Goal: Transaction & Acquisition: Purchase product/service

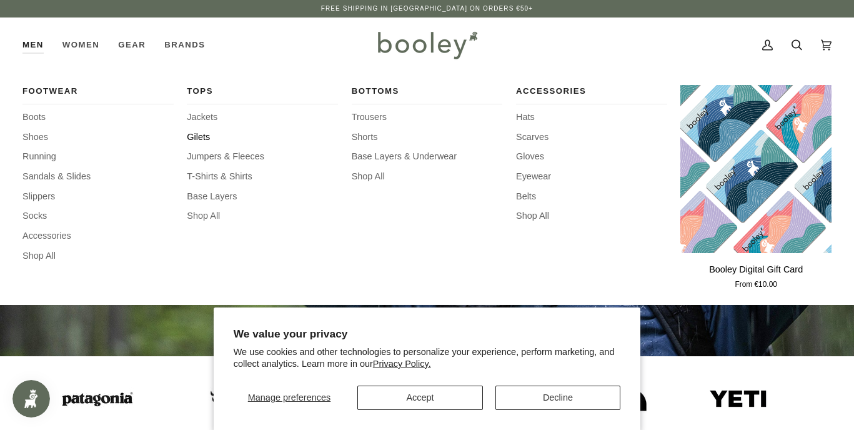
click at [202, 136] on span "Gilets" at bounding box center [262, 138] width 151 height 14
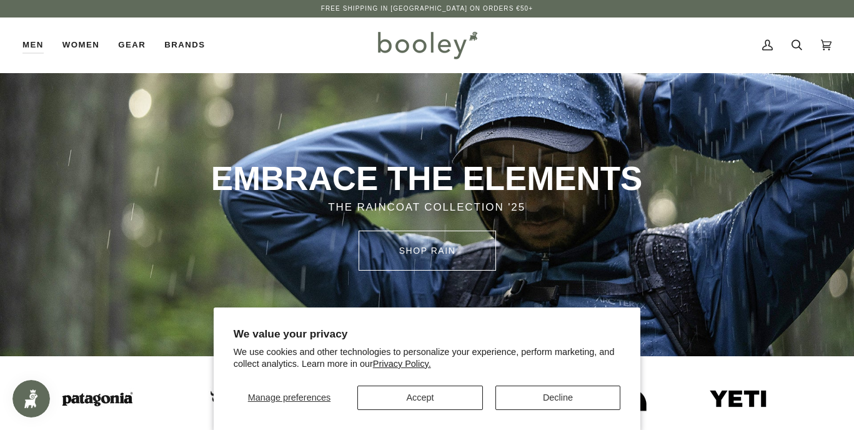
click at [435, 402] on button "Accept" at bounding box center [420, 397] width 126 height 24
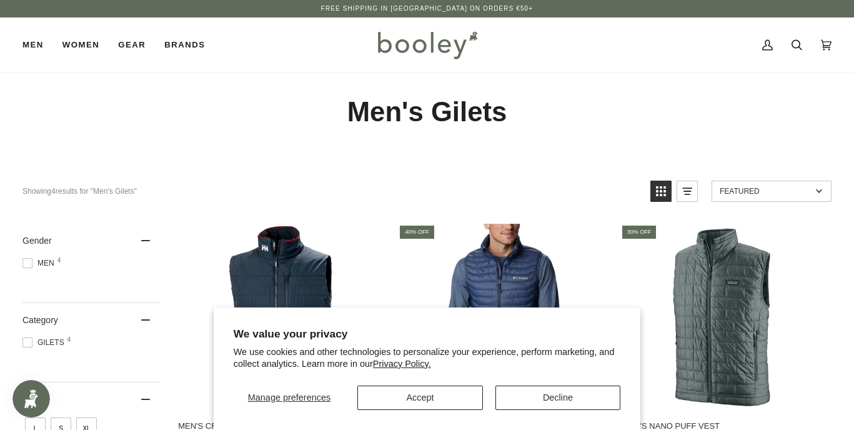
click at [434, 399] on button "Accept" at bounding box center [420, 397] width 126 height 24
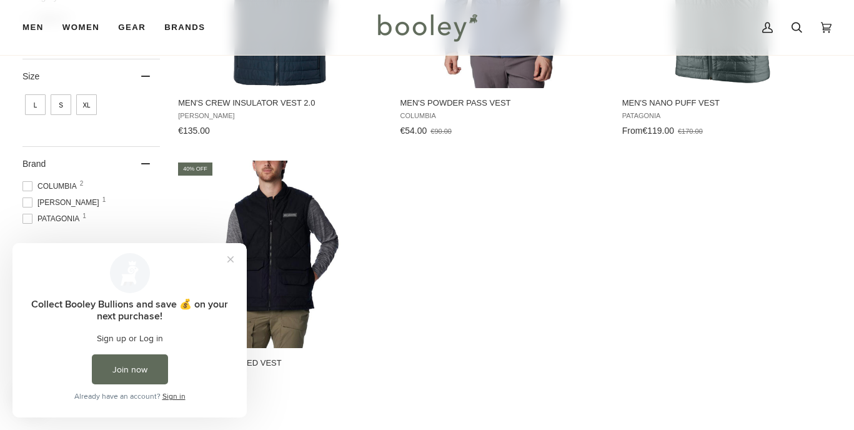
scroll to position [350, 0]
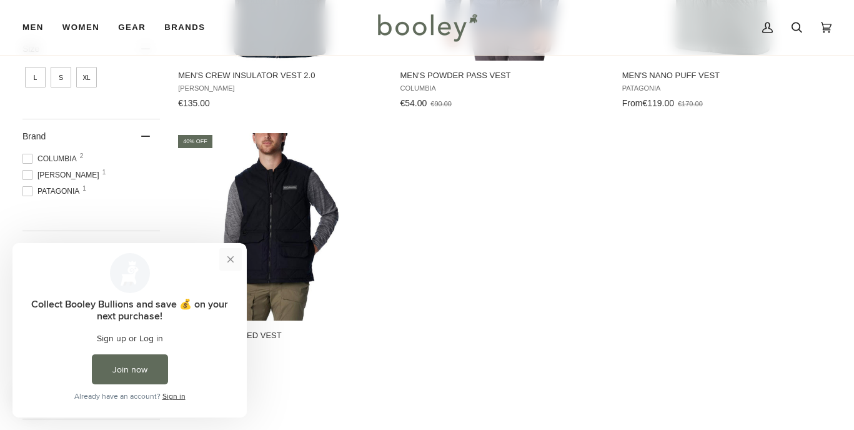
click at [229, 259] on button "Close prompt" at bounding box center [230, 259] width 22 height 22
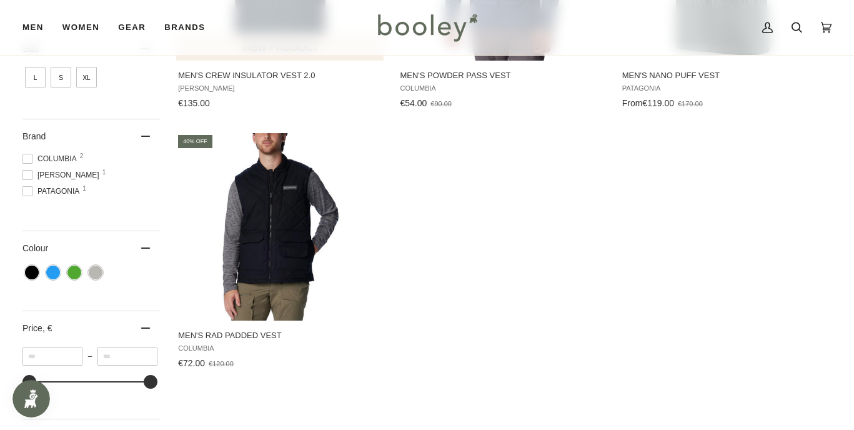
scroll to position [119, 0]
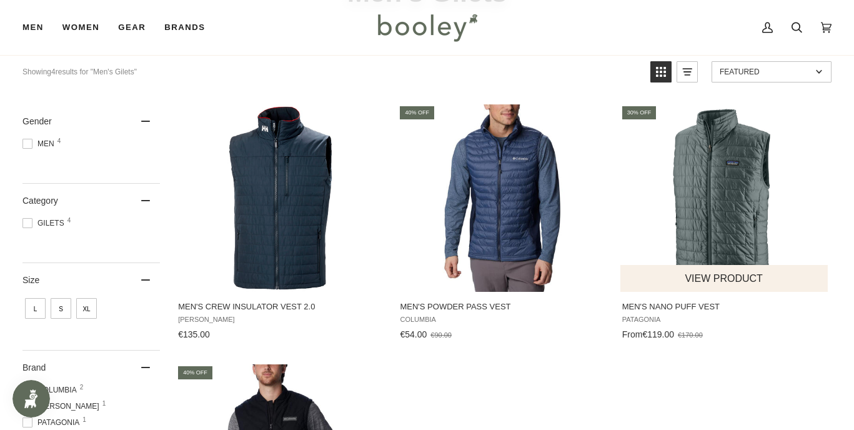
click at [734, 190] on img "Men's Nano Puff Vest" at bounding box center [724, 197] width 187 height 187
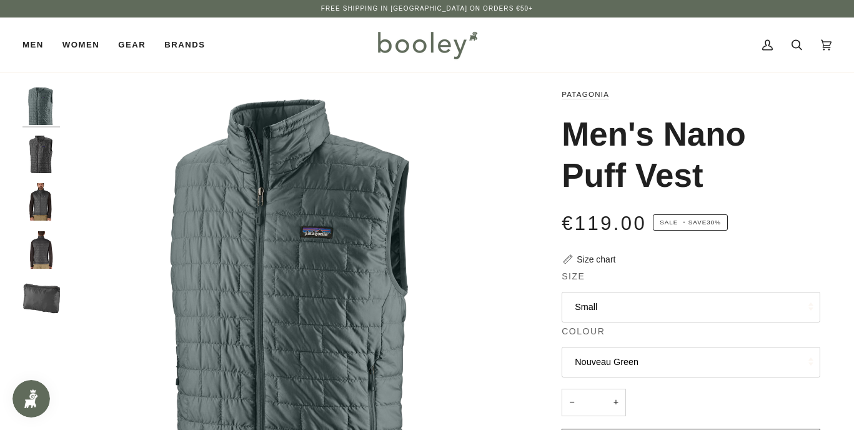
click at [634, 308] on button "Small" at bounding box center [691, 307] width 259 height 31
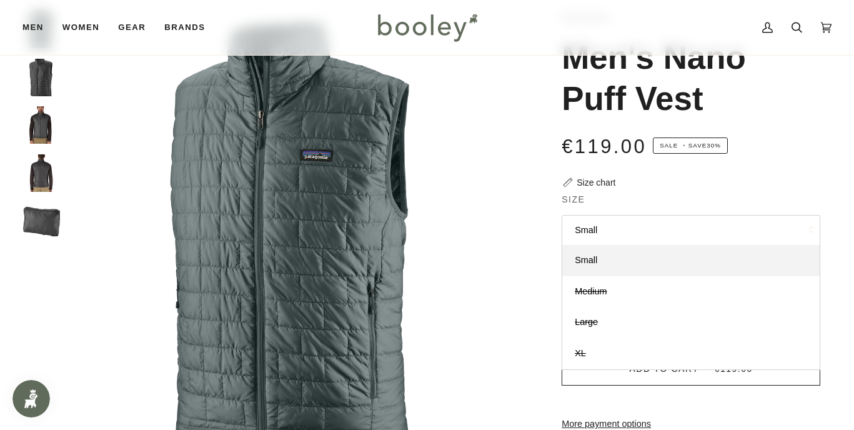
scroll to position [93, 0]
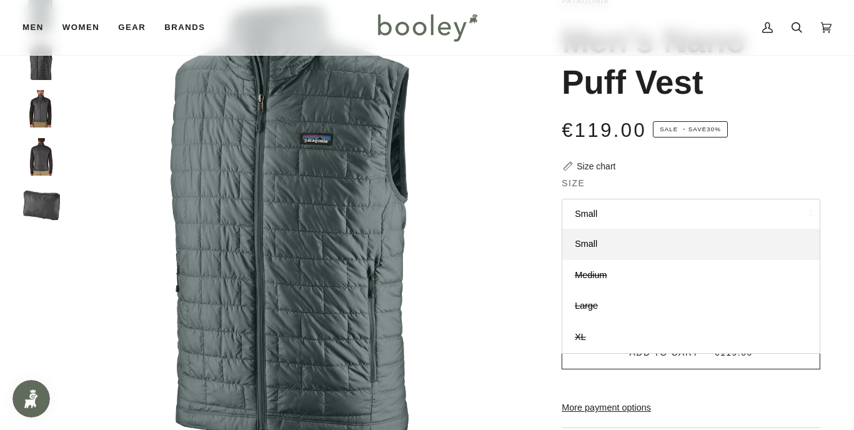
click at [37, 107] on img "Patagonia Men's Nano Puff Vest Forge Grey - Booley Galway" at bounding box center [40, 108] width 37 height 37
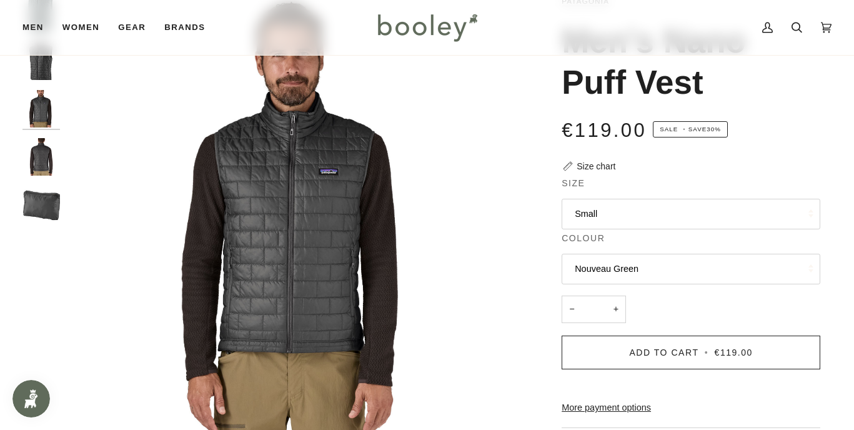
click at [42, 162] on img "Patagonia Men's Nano Puff Vest Forge Grey - Booley Galway" at bounding box center [40, 156] width 37 height 37
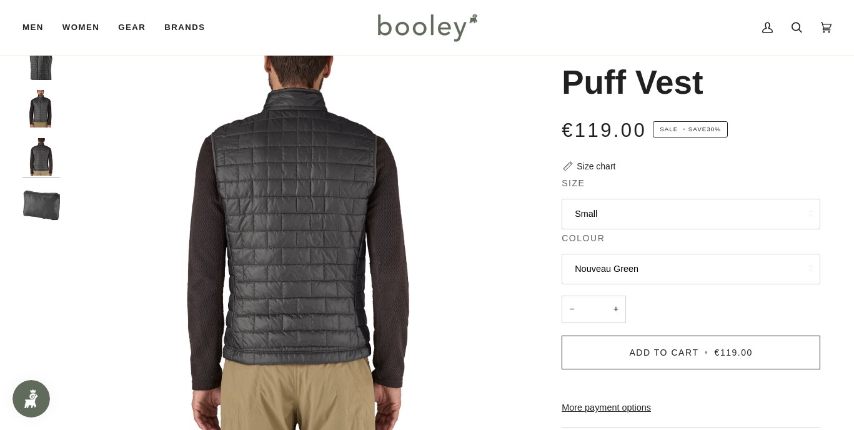
scroll to position [64, 0]
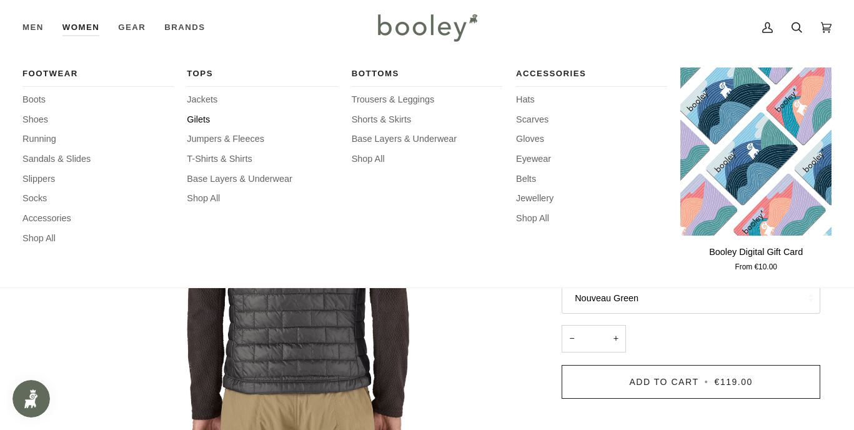
click at [197, 120] on span "Gilets" at bounding box center [262, 120] width 151 height 14
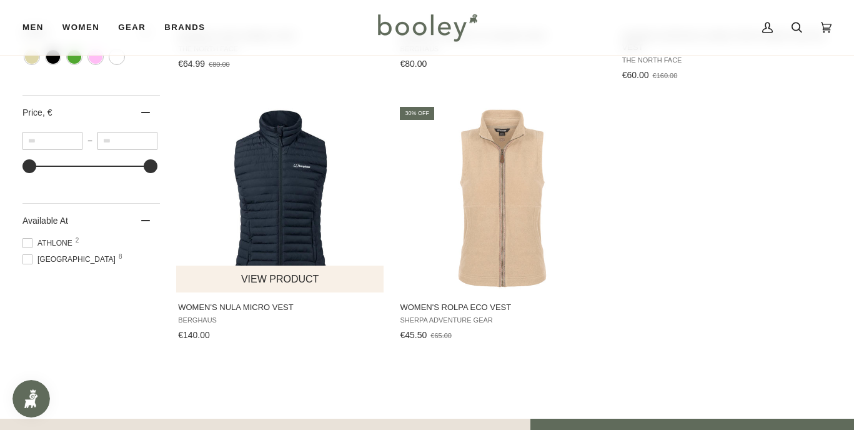
scroll to position [419, 0]
